Goal: Book appointment/travel/reservation

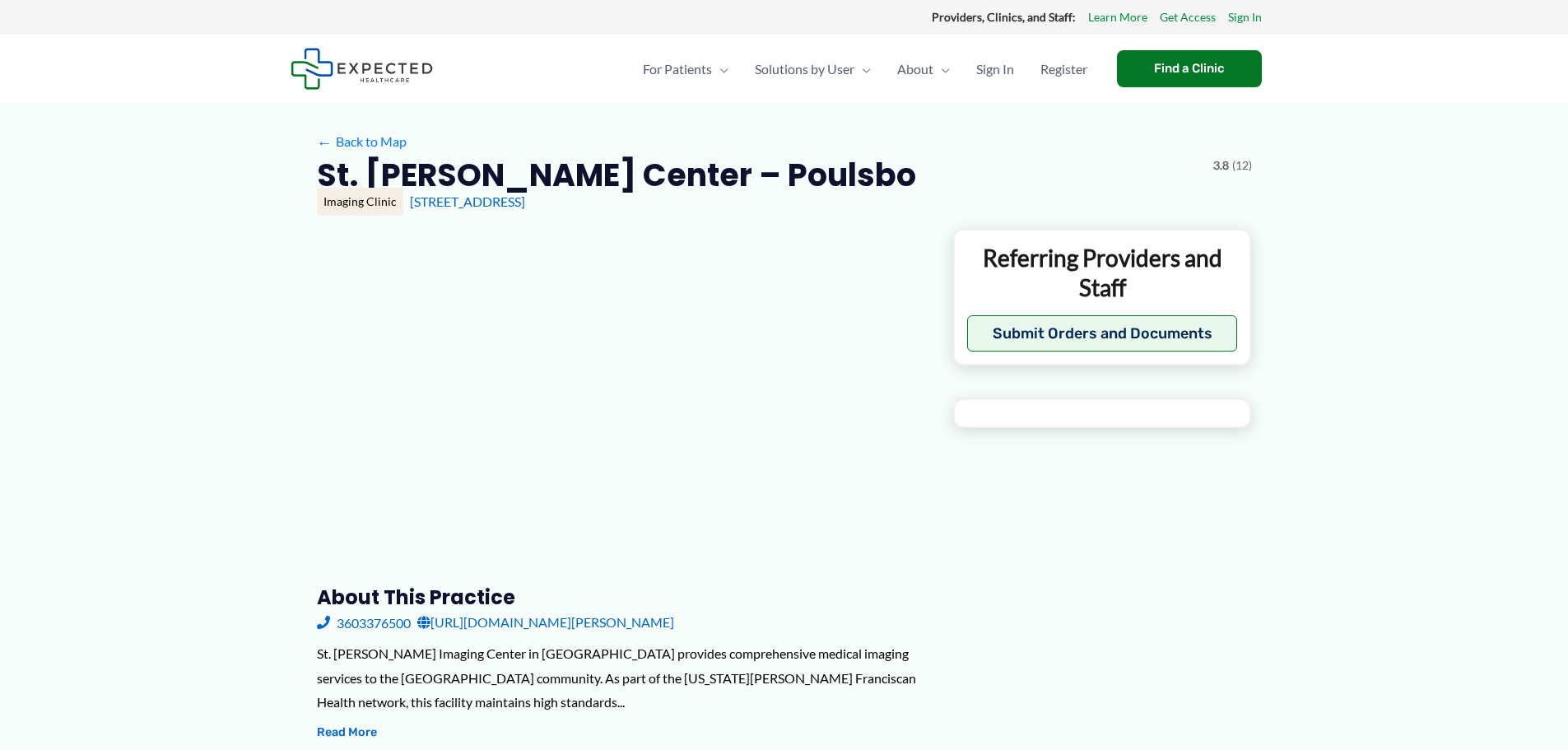
type input "**********"
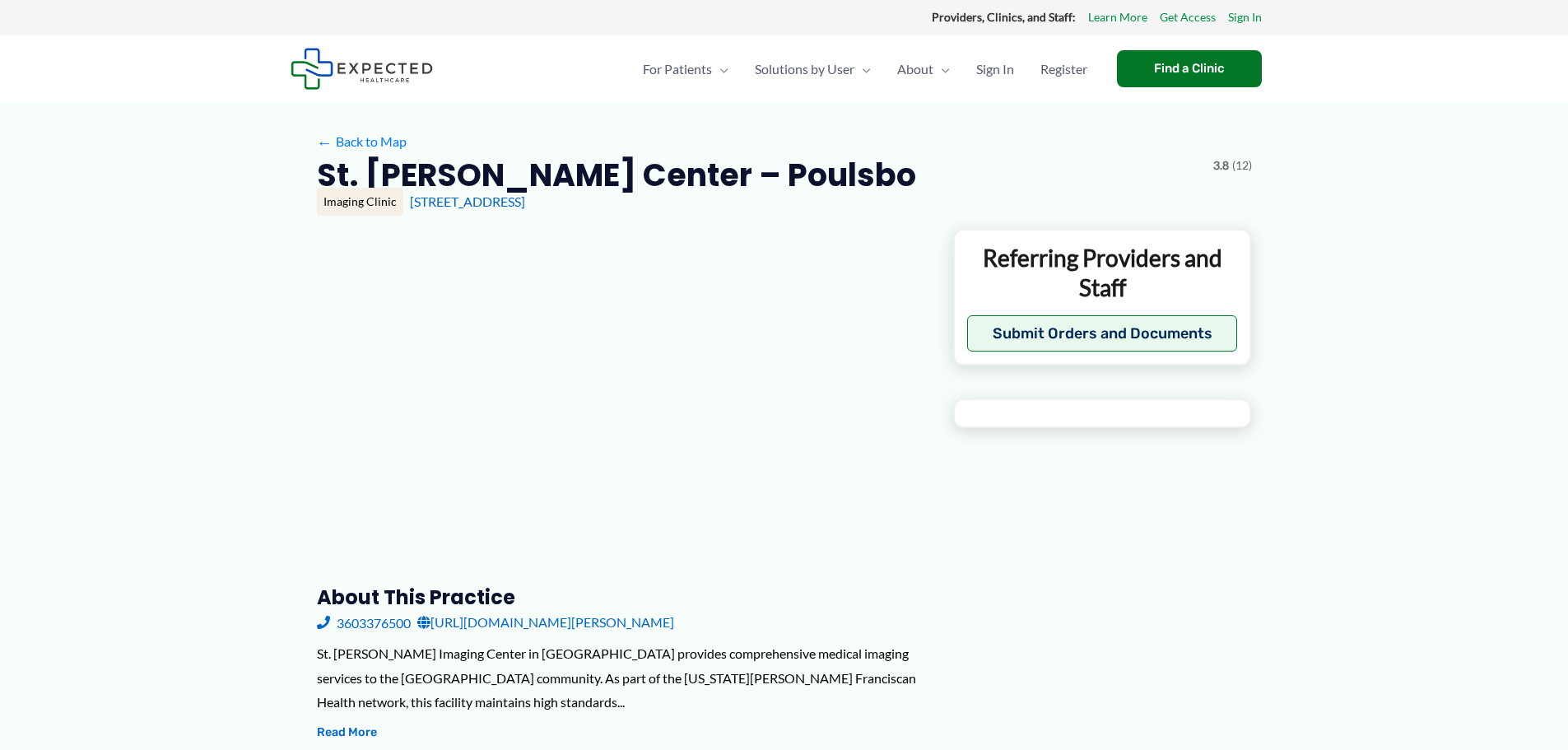
type input "**********"
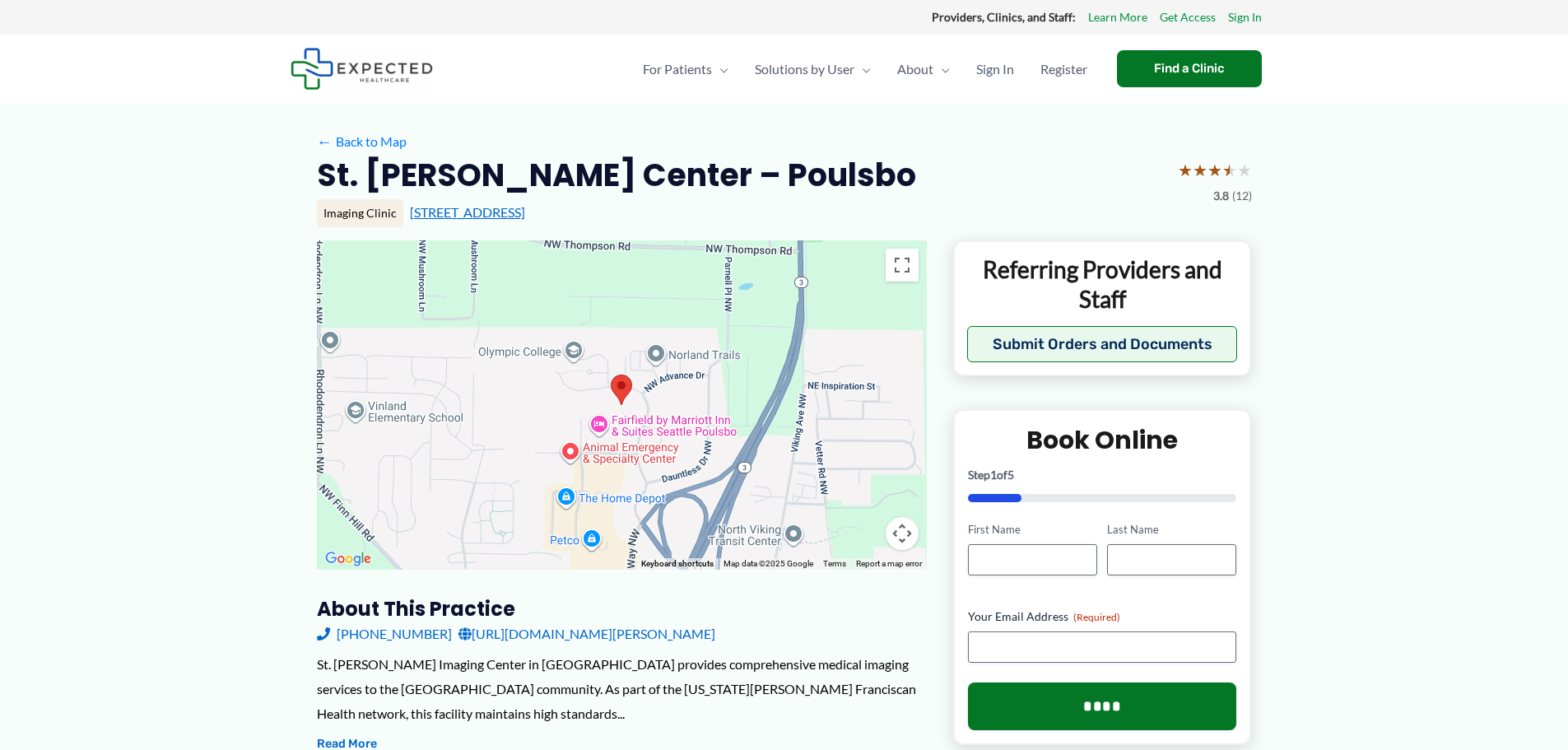
click at [525, 209] on link "[STREET_ADDRESS]" at bounding box center [467, 212] width 115 height 15
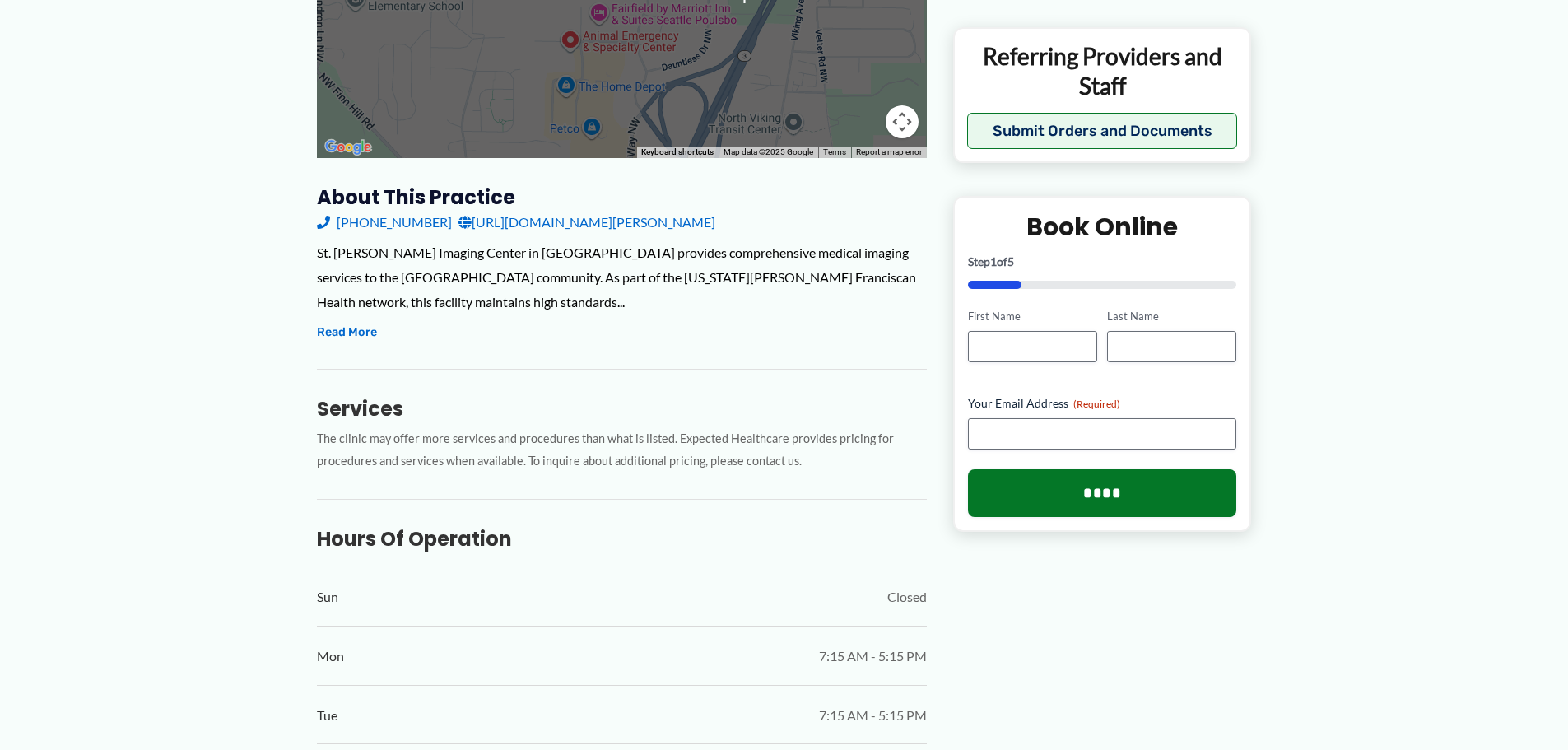
scroll to position [741, 0]
